Goal: Task Accomplishment & Management: Use online tool/utility

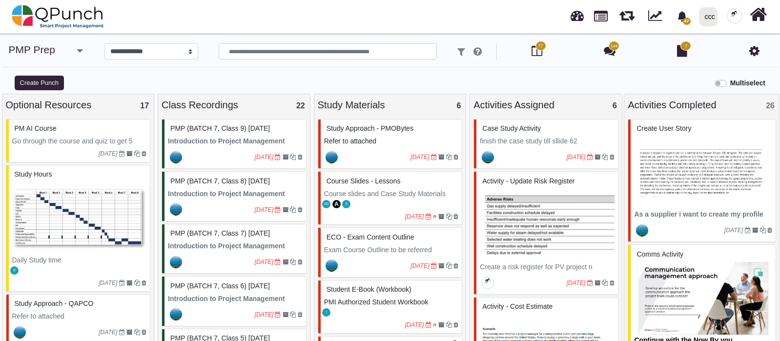
select select "*****"
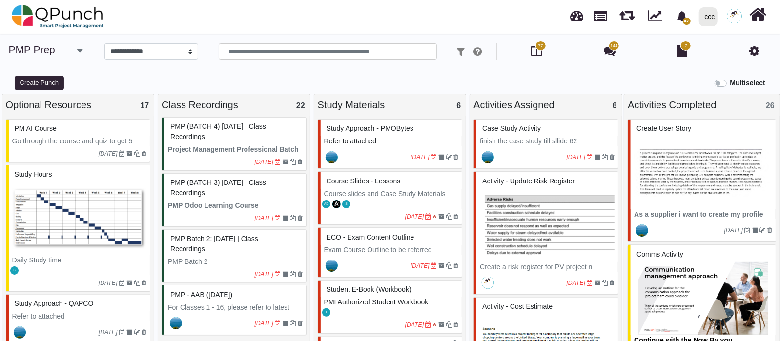
scroll to position [1064, 0]
click at [704, 21] on div at bounding box center [703, 16] width 3 height 17
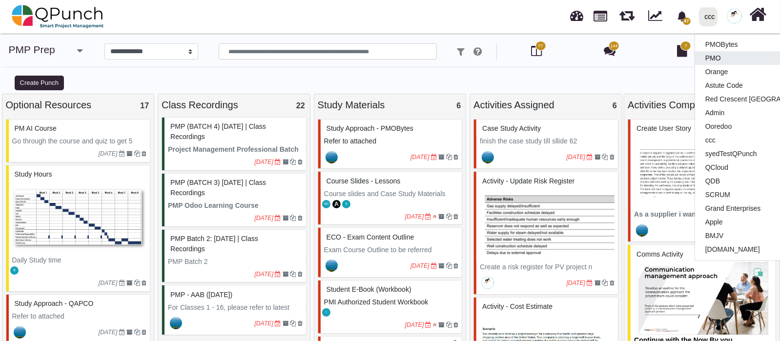
click at [706, 52] on link "PMO" at bounding box center [762, 58] width 135 height 14
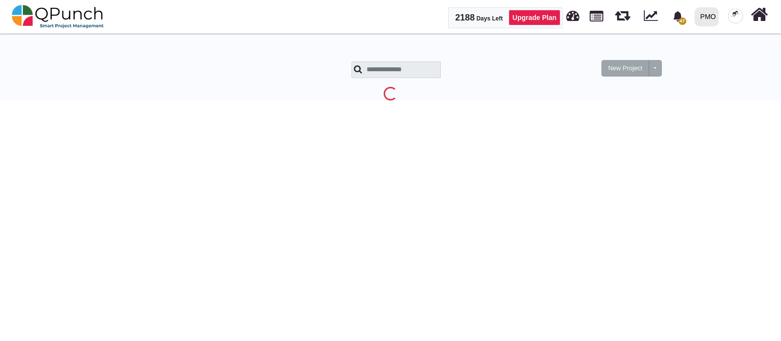
click at [715, 9] on div "PMO" at bounding box center [709, 16] width 16 height 17
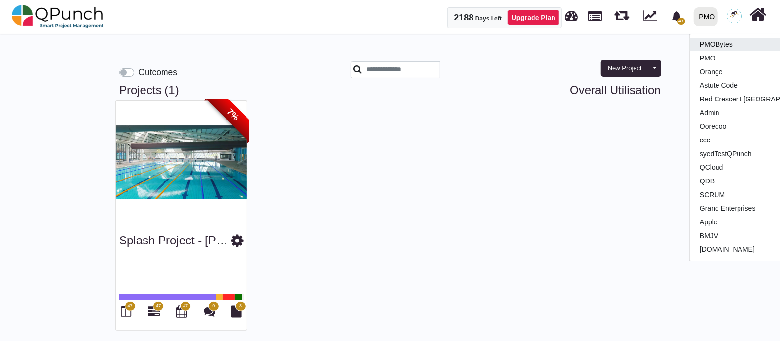
click at [719, 40] on link "PMOBytes" at bounding box center [757, 45] width 135 height 14
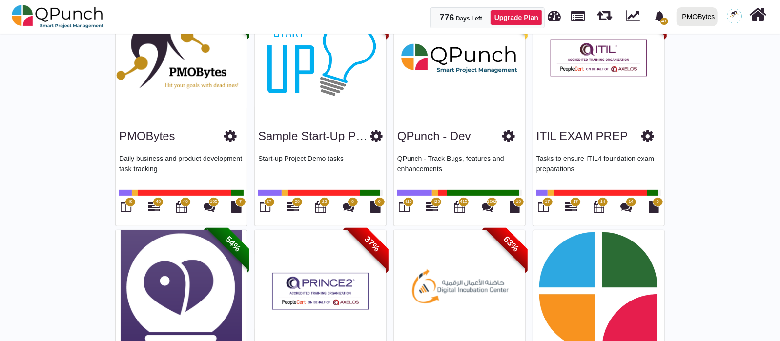
scroll to position [102, 0]
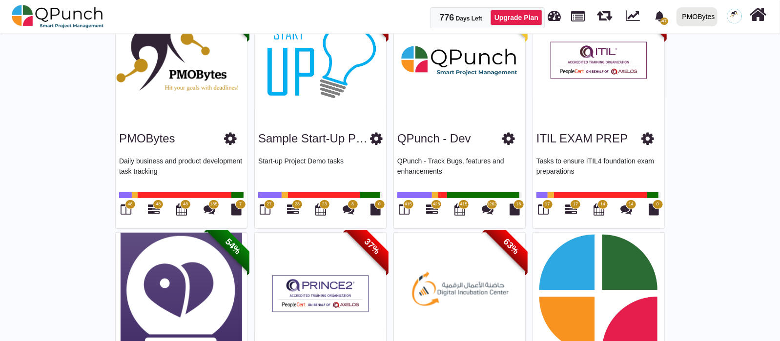
click at [130, 207] on span "48" at bounding box center [130, 205] width 11 height 10
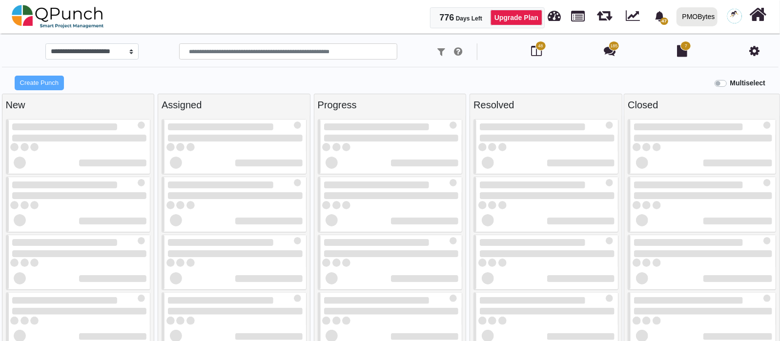
select select "*********"
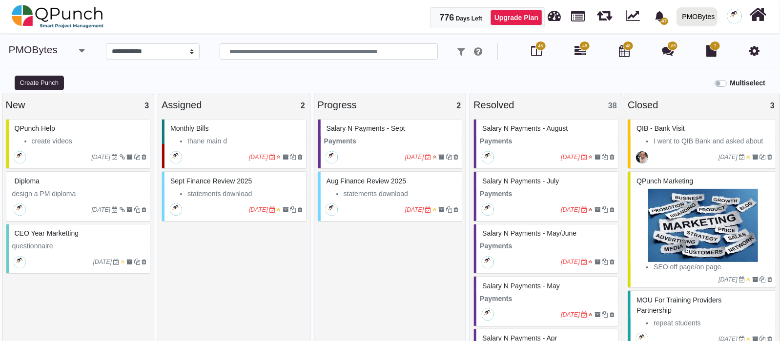
click at [365, 127] on span "Salary n Payments - Sept" at bounding box center [366, 128] width 79 height 8
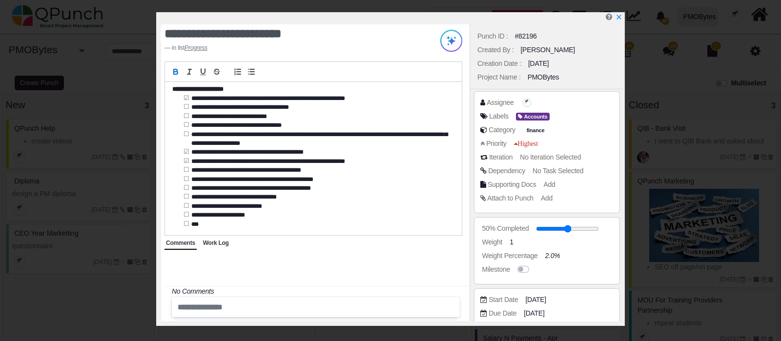
scroll to position [191, 0]
